Goal: Information Seeking & Learning: Learn about a topic

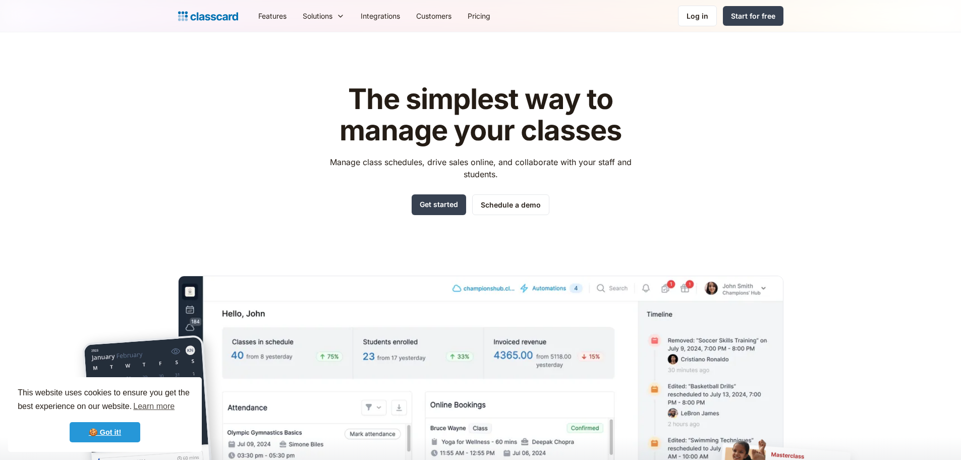
click at [101, 431] on link "🍪 Got it!" at bounding box center [105, 432] width 71 height 20
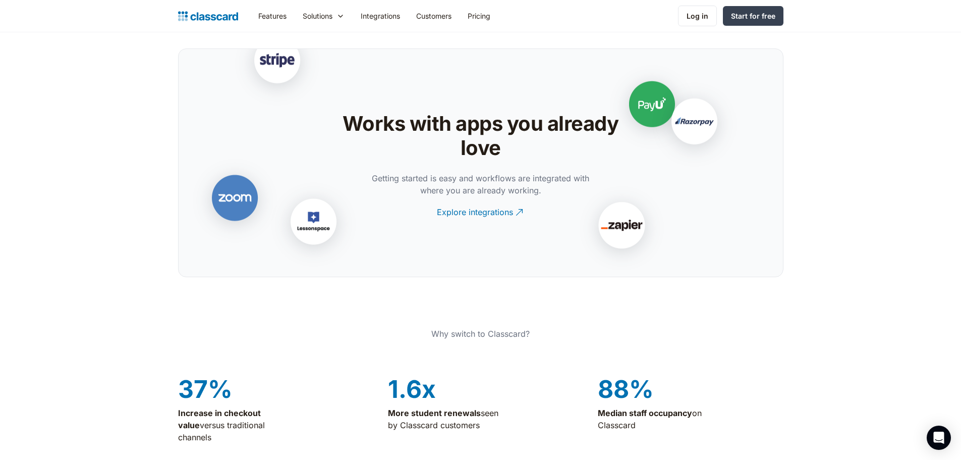
scroll to position [2069, 0]
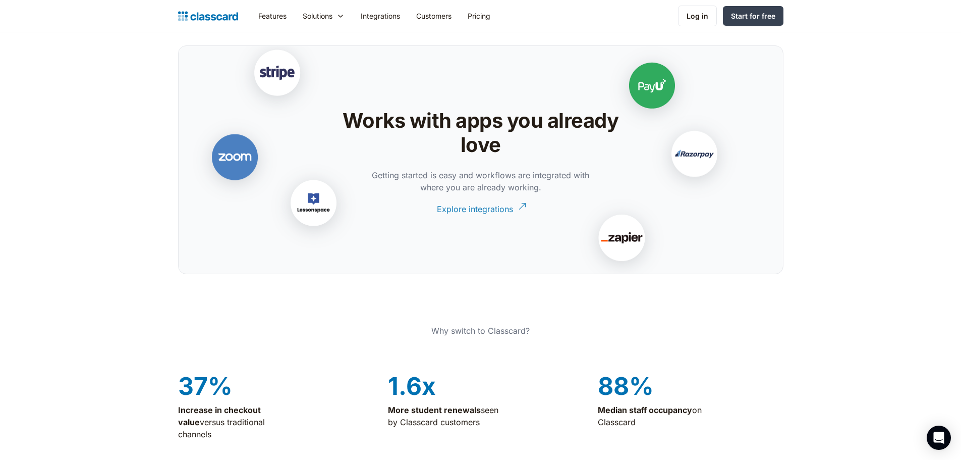
click at [497, 207] on div "Explore integrations" at bounding box center [475, 205] width 76 height 20
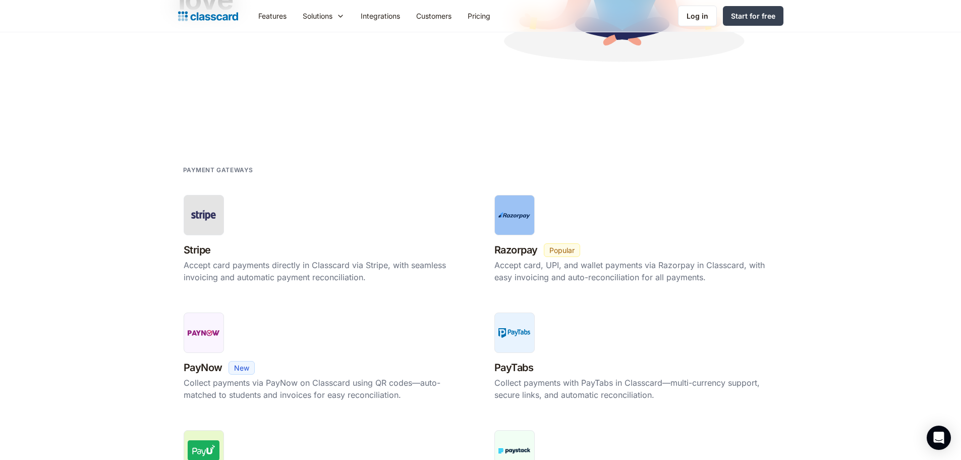
scroll to position [252, 0]
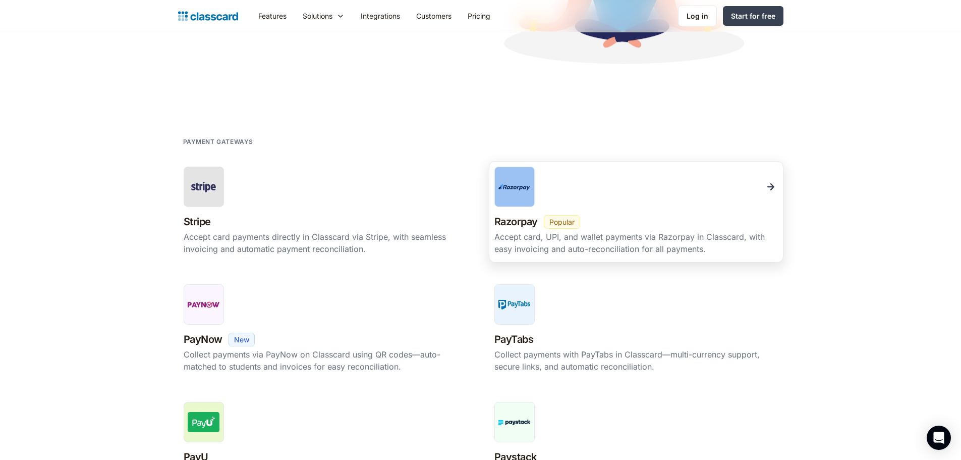
click at [515, 176] on div at bounding box center [514, 186] width 40 height 40
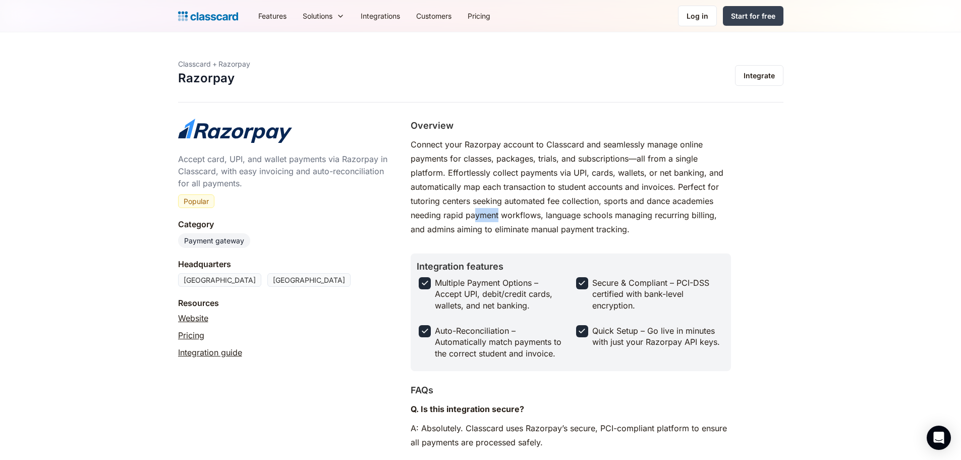
drag, startPoint x: 475, startPoint y: 215, endPoint x: 497, endPoint y: 215, distance: 22.2
click at [497, 215] on p "Connect your Razorpay account to Classcard and seamlessly manage online payment…" at bounding box center [571, 186] width 320 height 99
click at [511, 219] on p "Connect your Razorpay account to Classcard and seamlessly manage online payment…" at bounding box center [571, 186] width 320 height 99
click at [672, 211] on p "Connect your Razorpay account to Classcard and seamlessly manage online payment…" at bounding box center [571, 186] width 320 height 99
click at [637, 218] on p "Connect your Razorpay account to Classcard and seamlessly manage online payment…" at bounding box center [571, 186] width 320 height 99
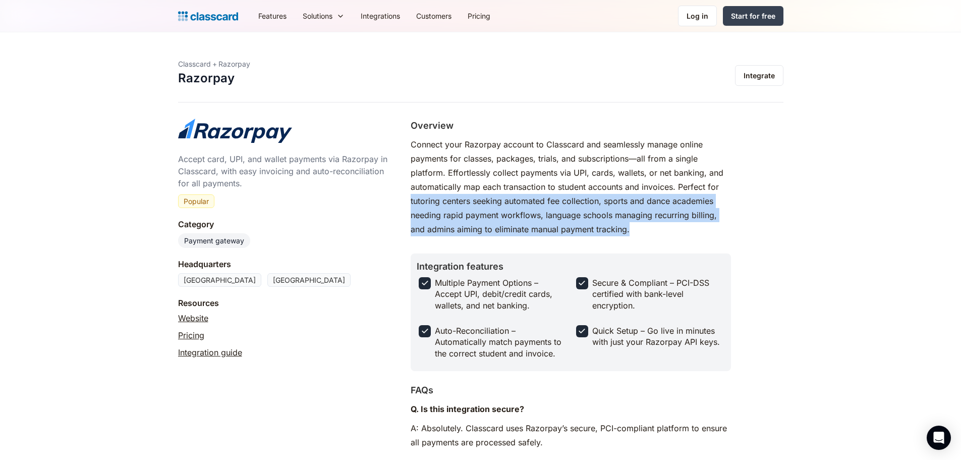
drag, startPoint x: 643, startPoint y: 229, endPoint x: 405, endPoint y: 202, distance: 239.6
click at [405, 202] on div "Accept card, UPI, and wallet payments via Razorpay in Classcard, with easy invo…" at bounding box center [480, 414] width 605 height 591
click at [480, 13] on link "Pricing" at bounding box center [479, 16] width 39 height 23
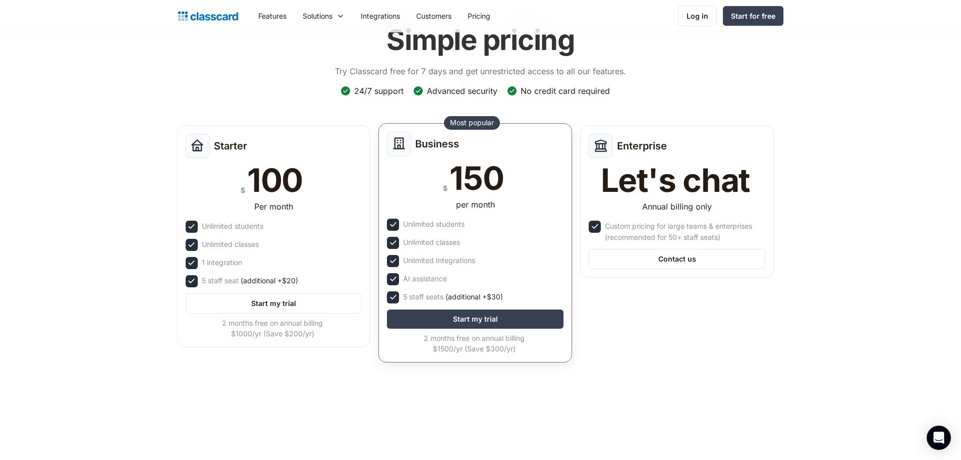
scroll to position [50, 0]
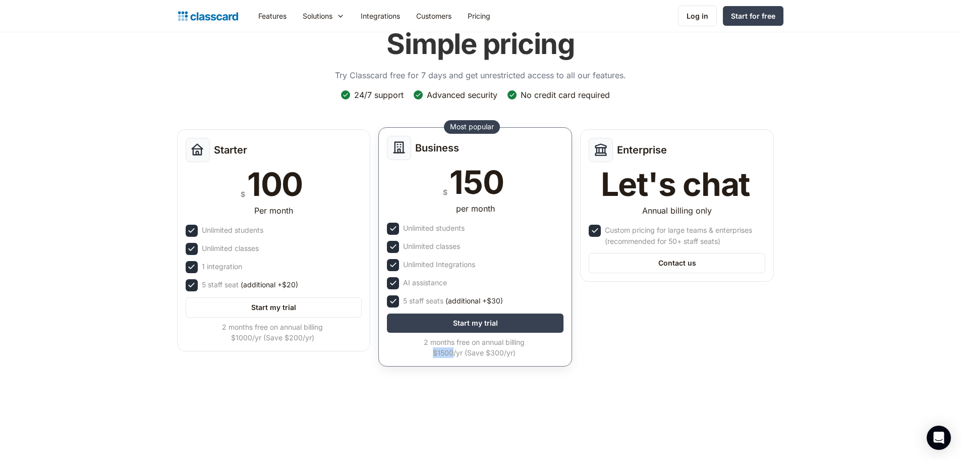
drag, startPoint x: 434, startPoint y: 352, endPoint x: 453, endPoint y: 354, distance: 18.3
click at [453, 354] on div "2 months free on annual billing $1500/yr (Save $300/yr)" at bounding box center [474, 347] width 175 height 21
